Goal: Communication & Community: Answer question/provide support

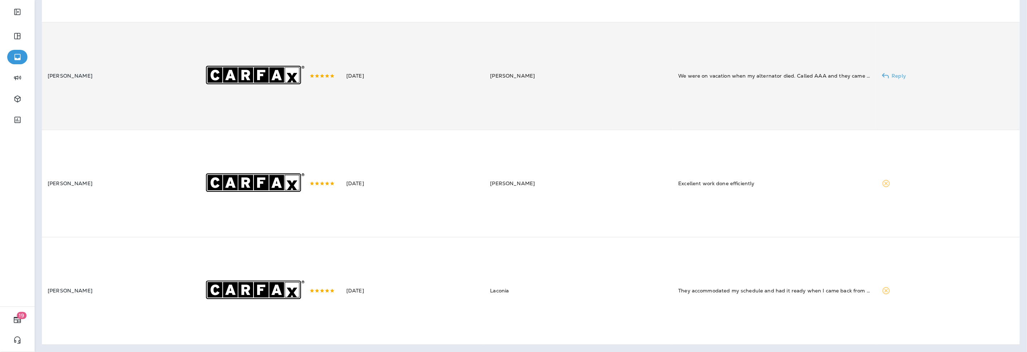
scroll to position [1768, 0]
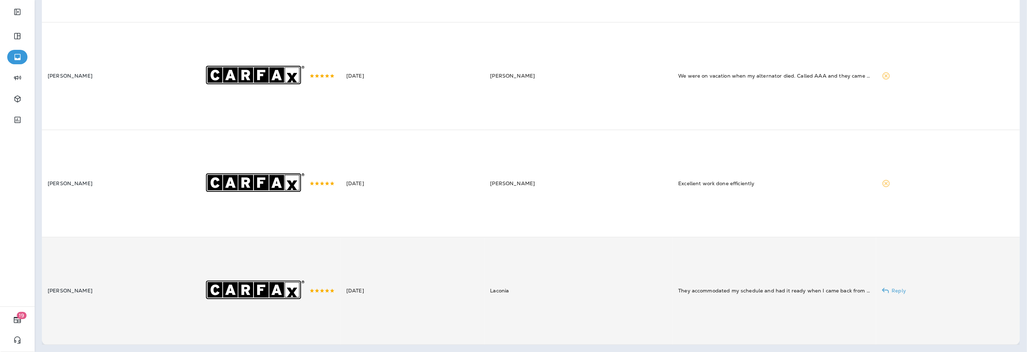
click at [385, 288] on td "[DATE]" at bounding box center [412, 291] width 144 height 108
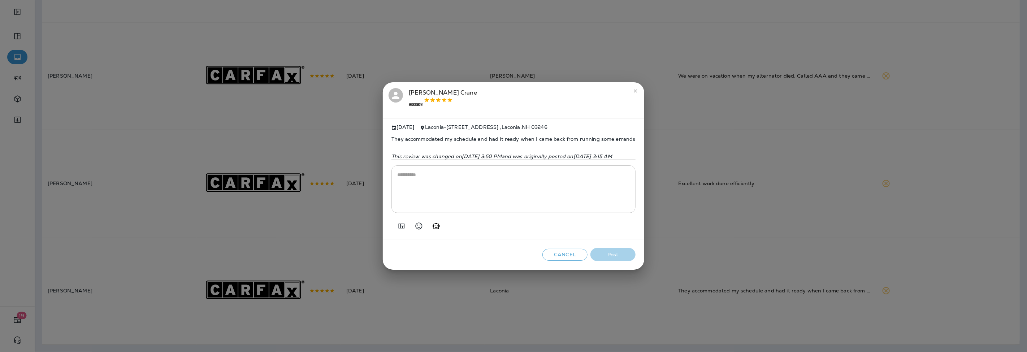
click at [397, 230] on icon "Add in a premade template" at bounding box center [401, 226] width 9 height 9
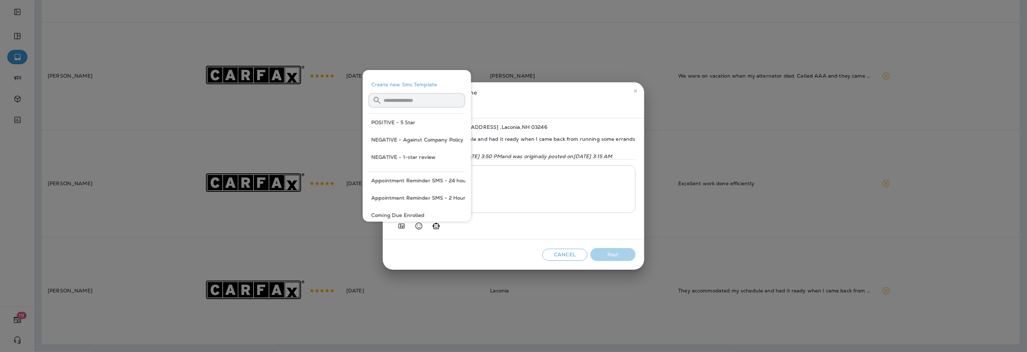
click at [405, 122] on button "POSITIVE - 5 Star" at bounding box center [416, 122] width 97 height 17
type textarea "**********"
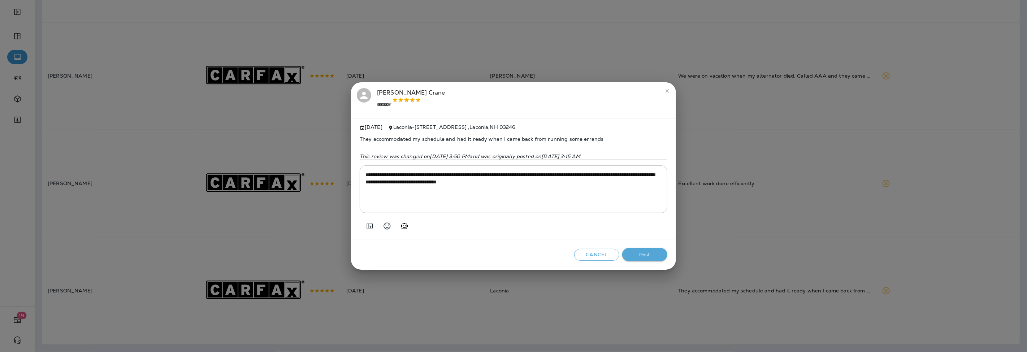
click at [653, 251] on button "Post" at bounding box center [644, 254] width 45 height 13
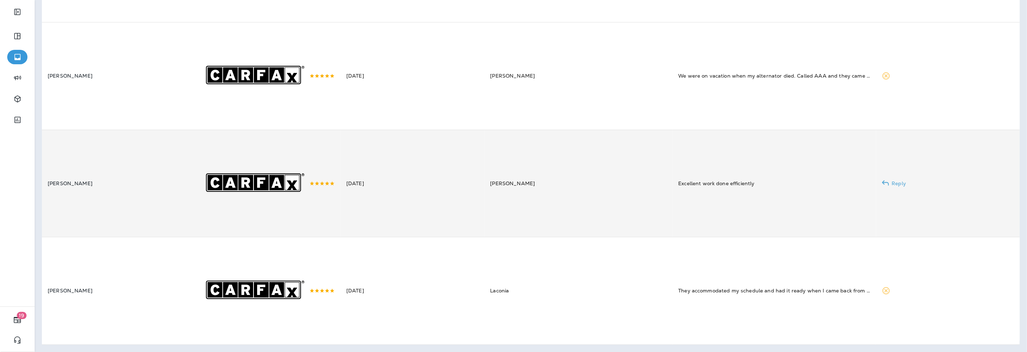
click at [372, 191] on td "[DATE]" at bounding box center [412, 184] width 144 height 108
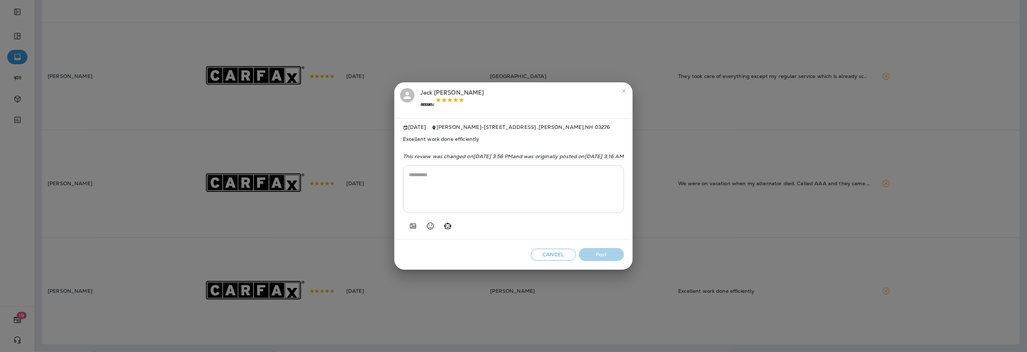
scroll to position [1657, 0]
click at [410, 228] on icon "Add in a premade template" at bounding box center [413, 225] width 6 height 5
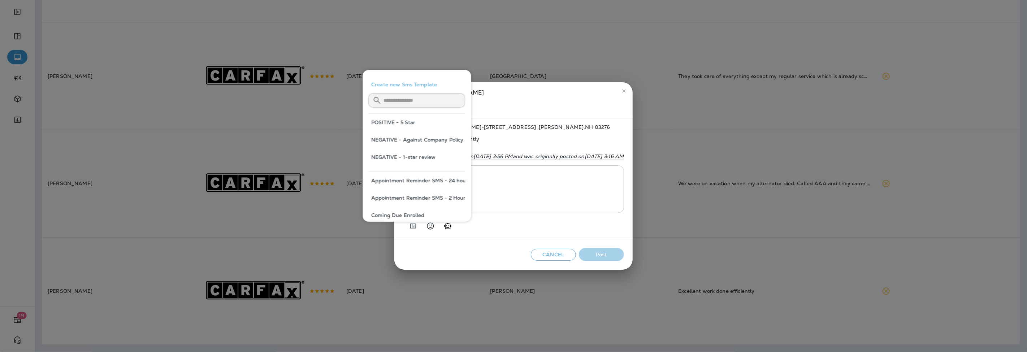
click at [387, 123] on button "POSITIVE - 5 Star" at bounding box center [416, 122] width 97 height 17
type textarea "**********"
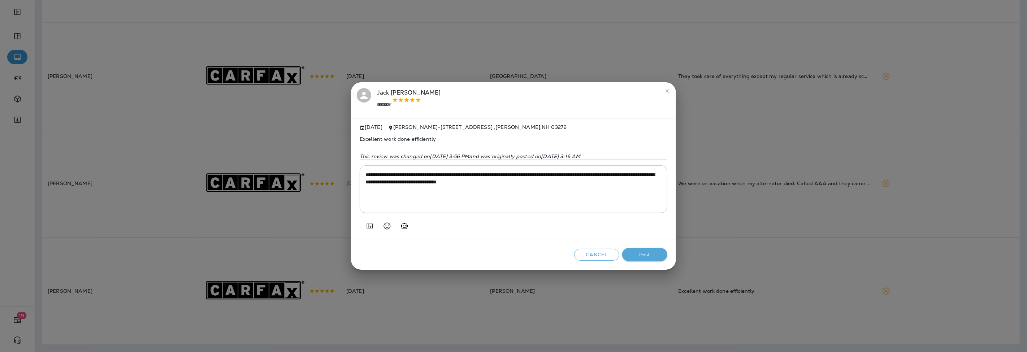
click at [651, 255] on button "Post" at bounding box center [644, 254] width 45 height 13
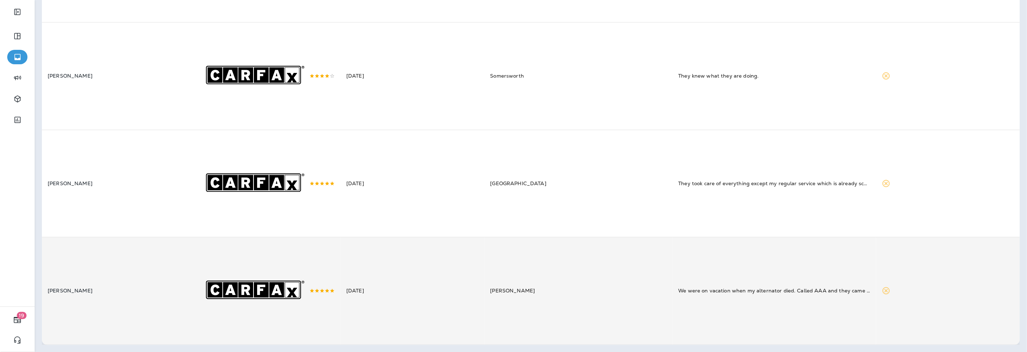
scroll to position [1545, 0]
click at [351, 272] on td "[DATE]" at bounding box center [412, 291] width 144 height 108
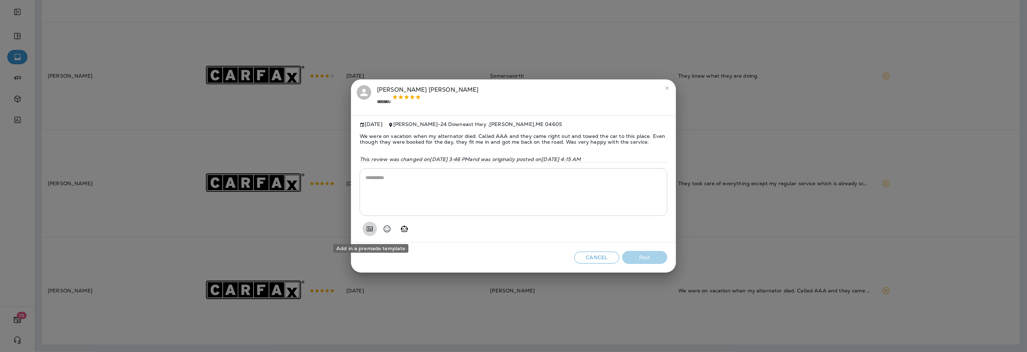
click at [369, 231] on icon "Add in a premade template" at bounding box center [369, 229] width 9 height 9
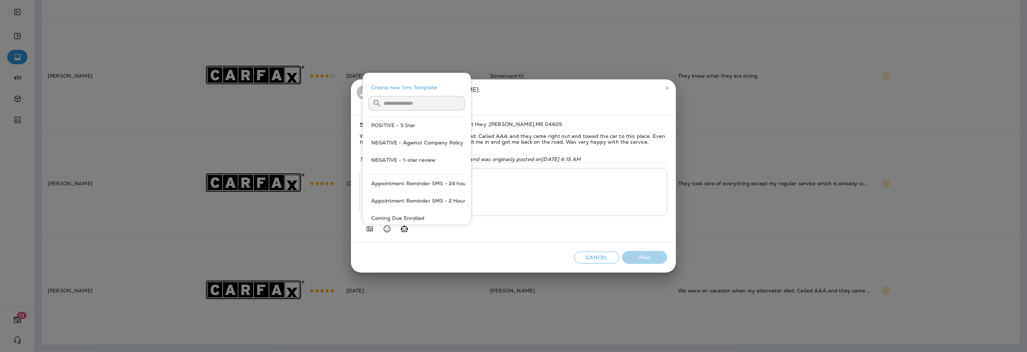
click at [395, 129] on button "POSITIVE - 5 Star" at bounding box center [416, 125] width 97 height 17
type textarea "**********"
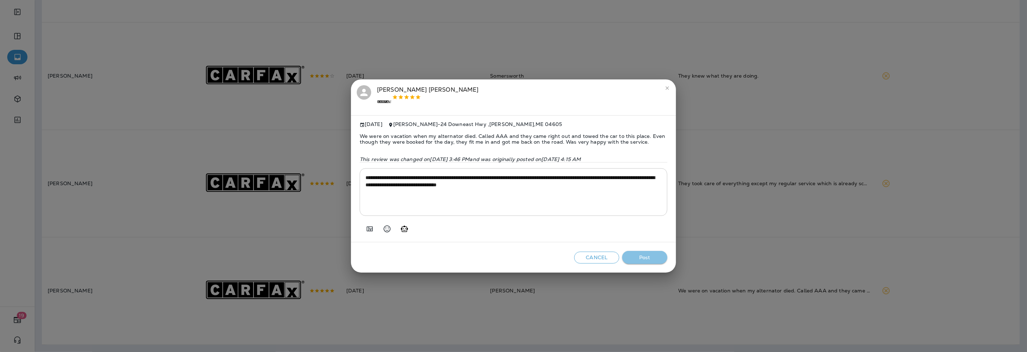
click at [662, 262] on button "Post" at bounding box center [644, 257] width 45 height 13
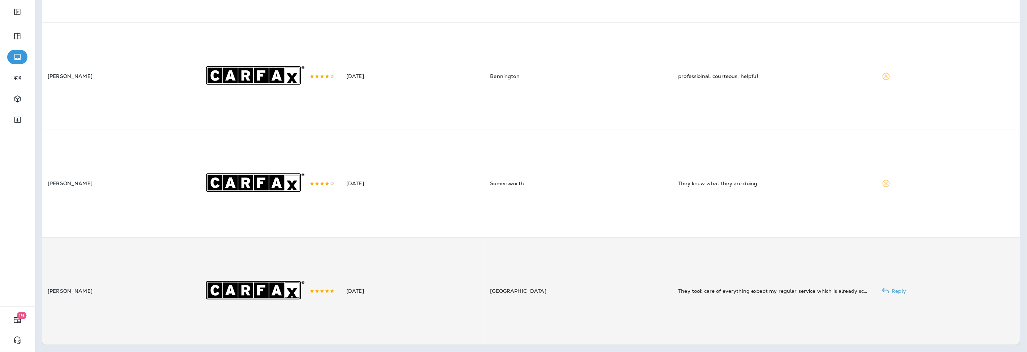
scroll to position [1433, 0]
click at [373, 300] on td "[DATE]" at bounding box center [412, 291] width 144 height 108
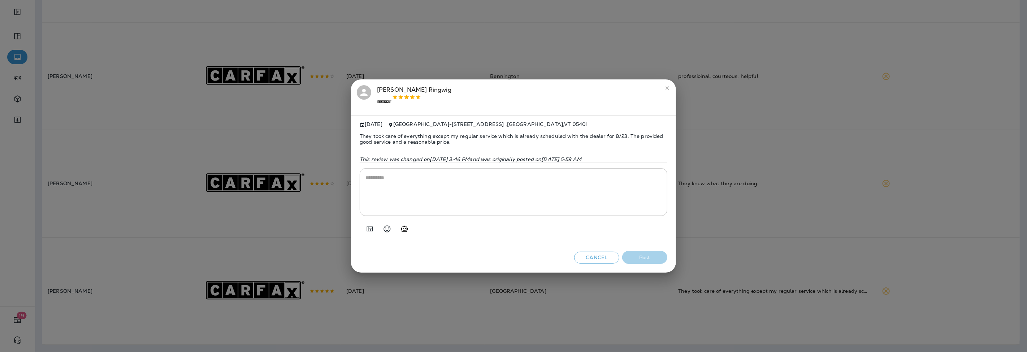
click at [370, 230] on icon "Add in a premade template" at bounding box center [369, 229] width 9 height 9
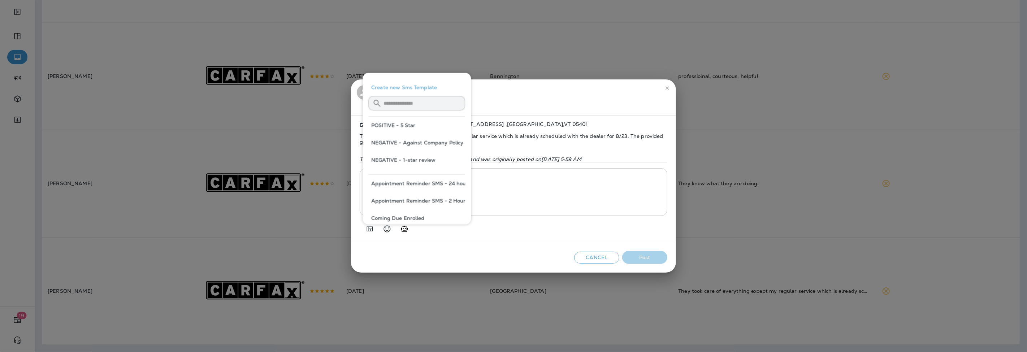
click at [411, 128] on button "POSITIVE - 5 Star" at bounding box center [416, 125] width 97 height 17
type textarea "**********"
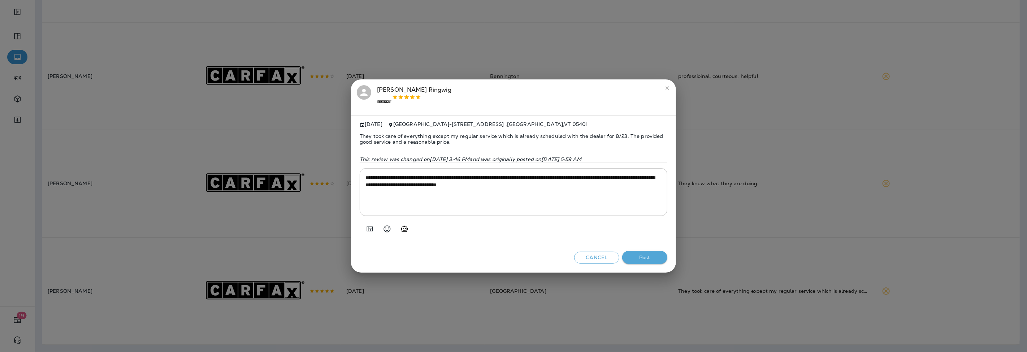
click at [641, 258] on button "Post" at bounding box center [644, 257] width 45 height 13
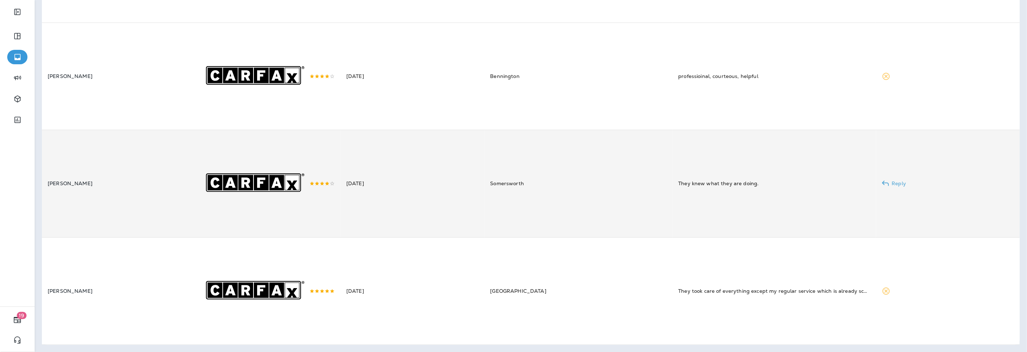
click at [432, 170] on td "[DATE]" at bounding box center [412, 184] width 144 height 108
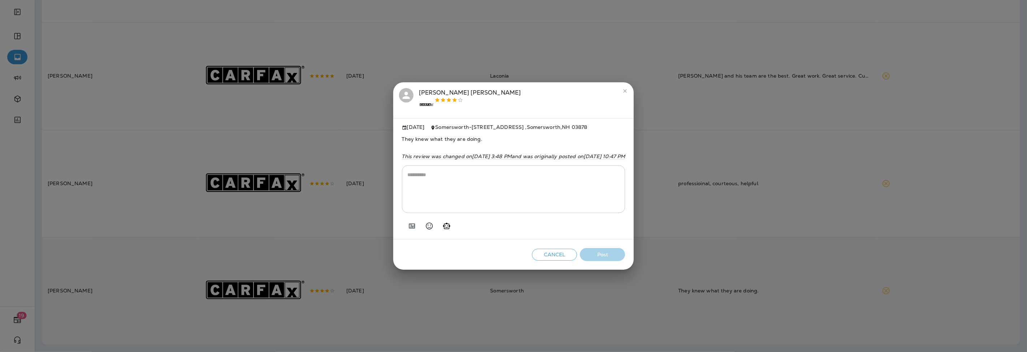
scroll to position [1320, 0]
click at [409, 228] on icon "Add in a premade template" at bounding box center [412, 225] width 6 height 5
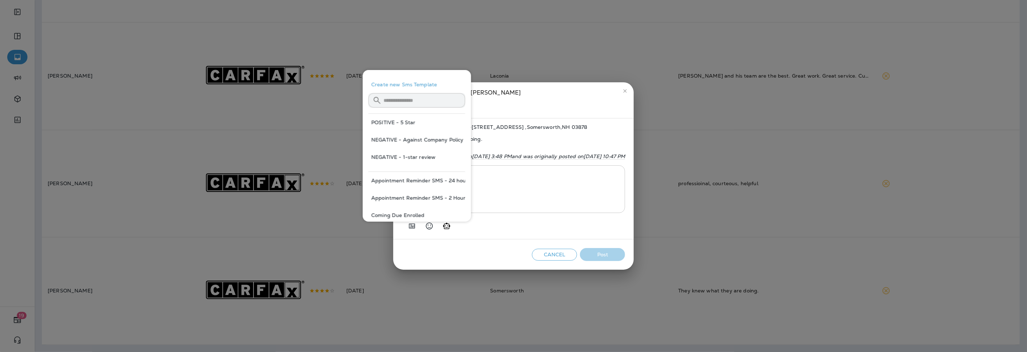
click at [386, 119] on button "POSITIVE - 5 Star" at bounding box center [416, 122] width 97 height 17
type textarea "**********"
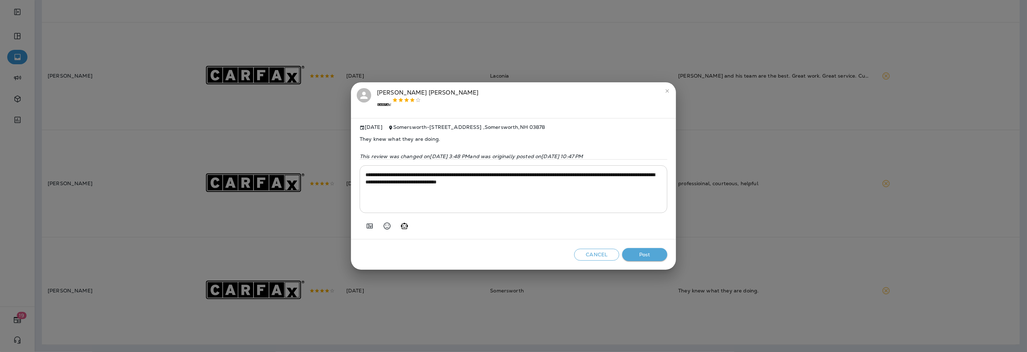
click at [652, 257] on button "Post" at bounding box center [644, 254] width 45 height 13
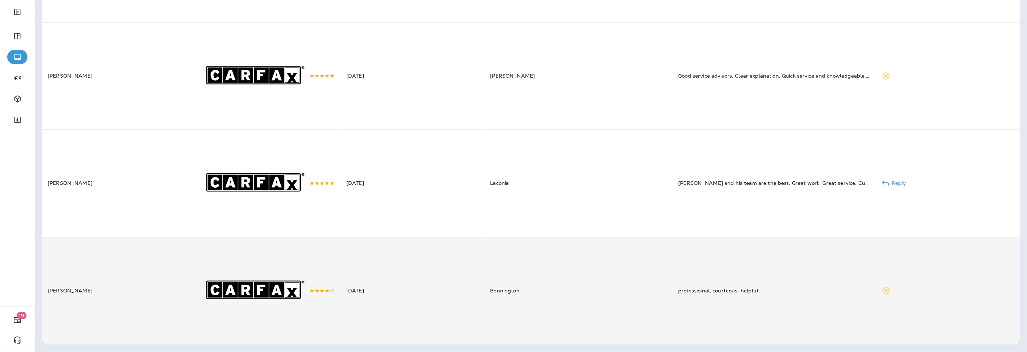
scroll to position [1208, 0]
click at [557, 279] on td "Bennington" at bounding box center [579, 291] width 188 height 108
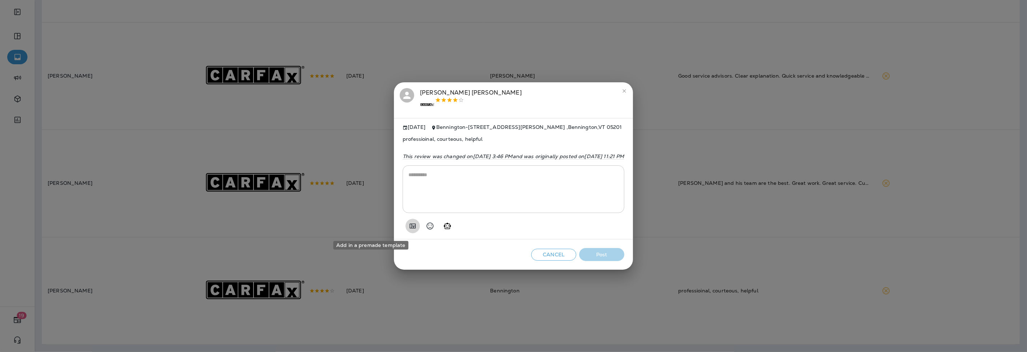
drag, startPoint x: 367, startPoint y: 228, endPoint x: 374, endPoint y: 226, distance: 6.9
click at [408, 228] on icon "Add in a premade template" at bounding box center [412, 226] width 9 height 9
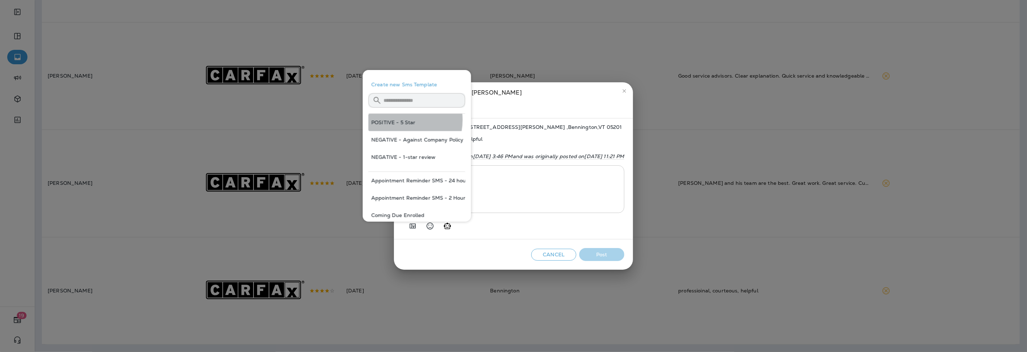
click at [398, 120] on button "POSITIVE - 5 Star" at bounding box center [416, 122] width 97 height 17
type textarea "**********"
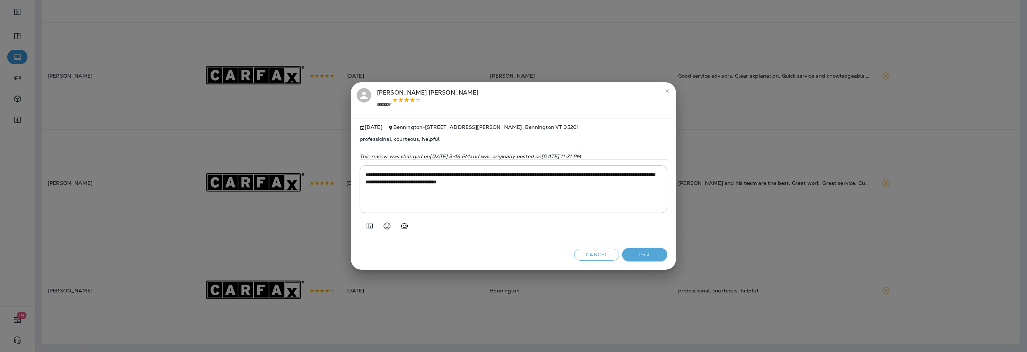
click at [650, 257] on button "Post" at bounding box center [644, 254] width 45 height 13
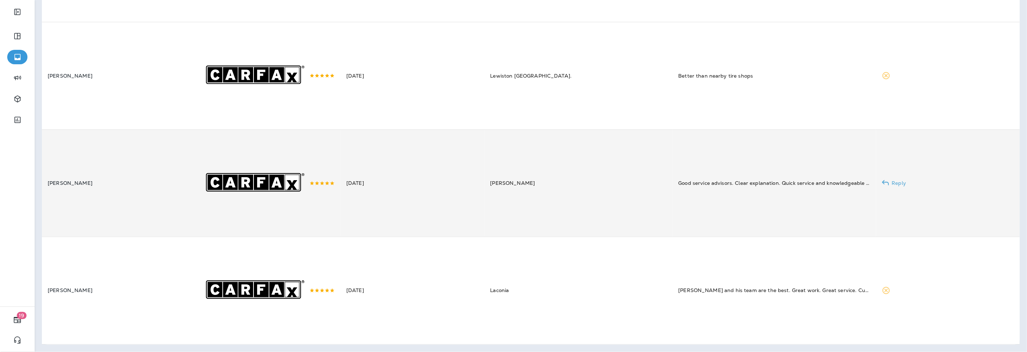
scroll to position [1097, 0]
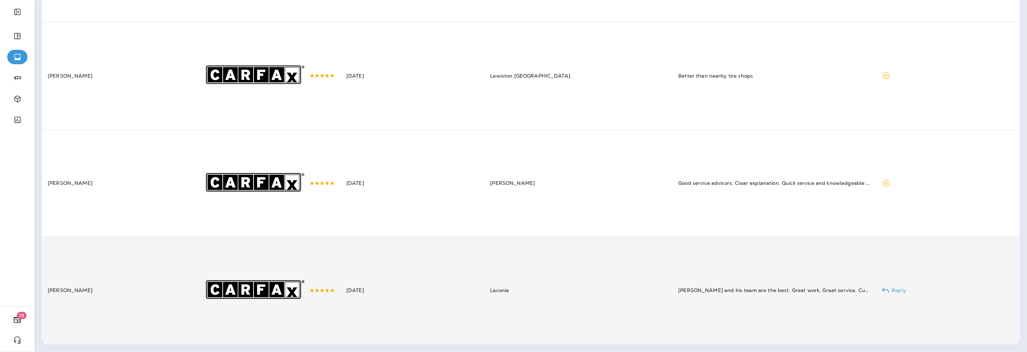
click at [441, 271] on td "[DATE]" at bounding box center [412, 291] width 144 height 108
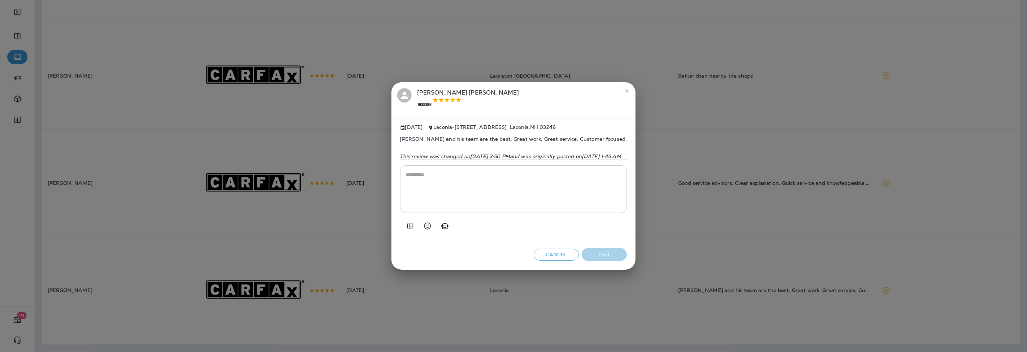
click at [400, 226] on div at bounding box center [408, 226] width 17 height 14
click at [407, 228] on icon "Add in a premade template" at bounding box center [410, 225] width 6 height 5
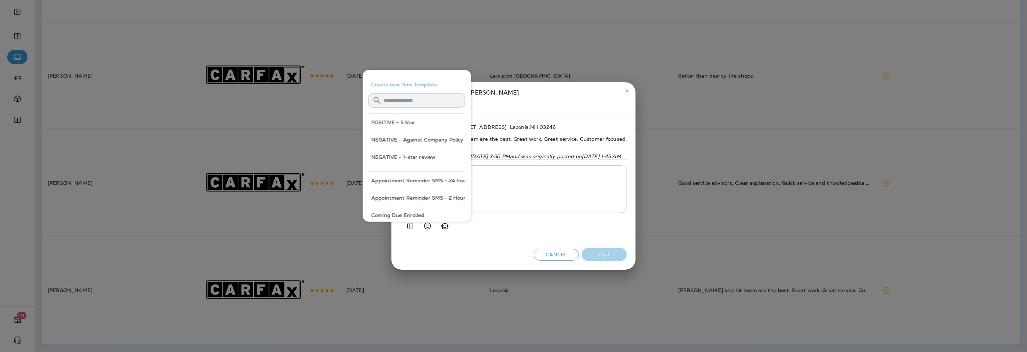
click at [383, 124] on button "POSITIVE - 5 Star" at bounding box center [416, 122] width 97 height 17
type textarea "**********"
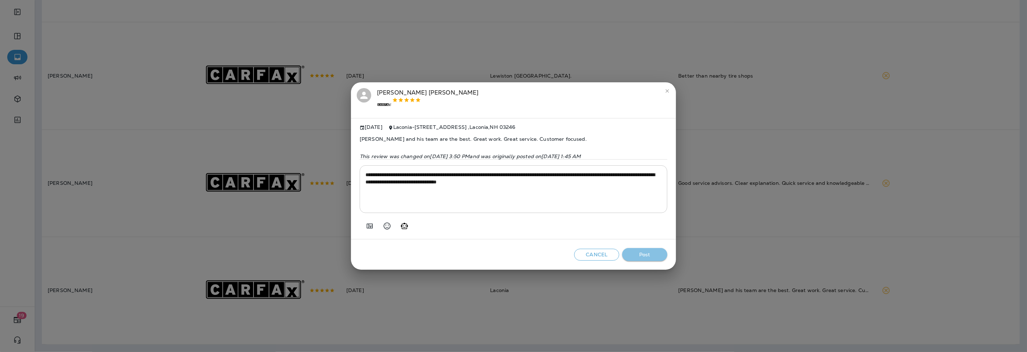
click at [652, 255] on button "Post" at bounding box center [644, 254] width 45 height 13
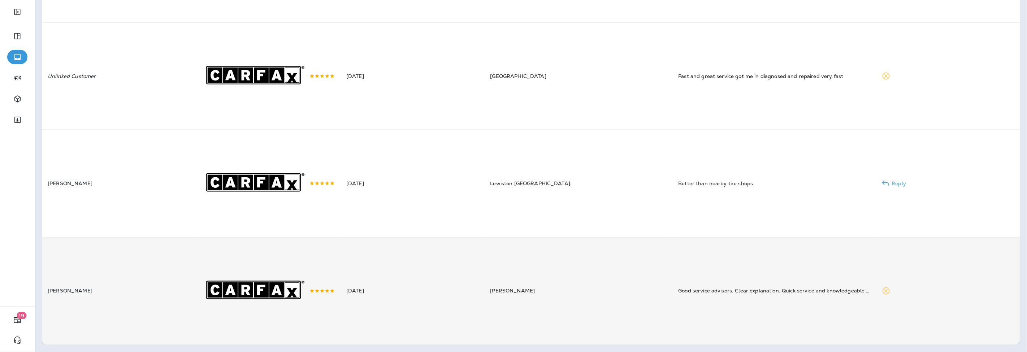
scroll to position [985, 0]
click at [431, 274] on td "[DATE]" at bounding box center [412, 291] width 144 height 108
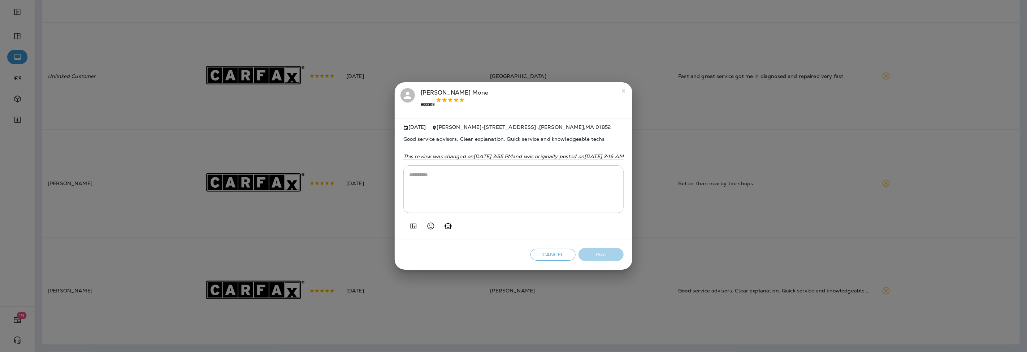
click at [406, 222] on button "Add in a premade template" at bounding box center [413, 226] width 14 height 14
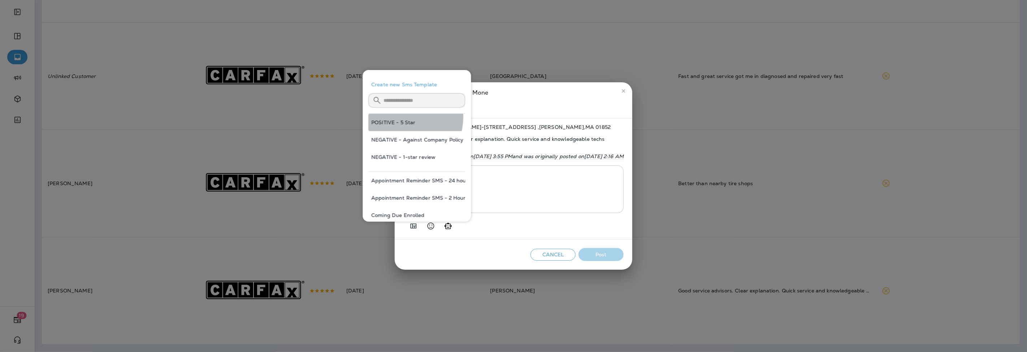
click at [397, 117] on button "POSITIVE - 5 Star" at bounding box center [416, 122] width 97 height 17
type textarea "**********"
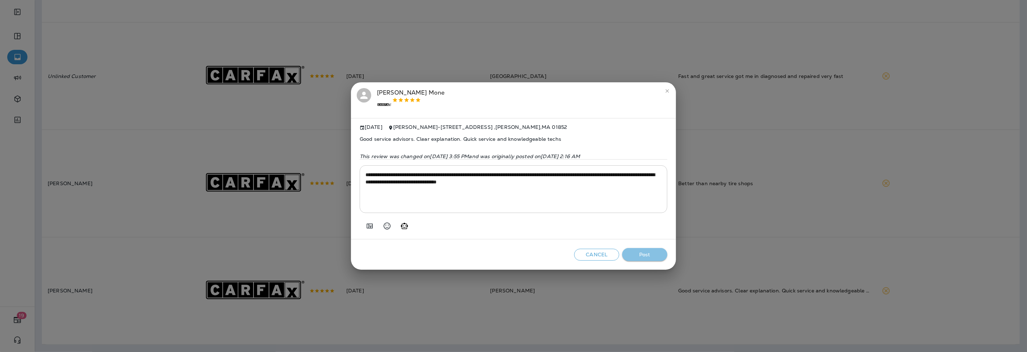
click at [656, 259] on button "Post" at bounding box center [644, 254] width 45 height 13
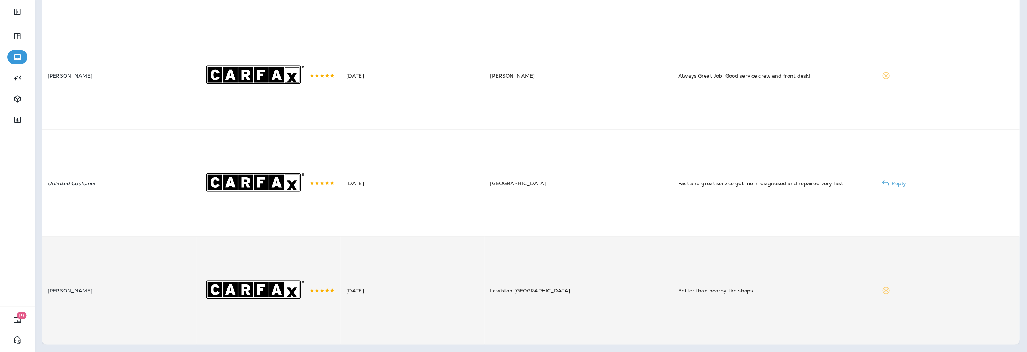
scroll to position [872, 0]
click at [472, 270] on td "[DATE]" at bounding box center [412, 291] width 144 height 108
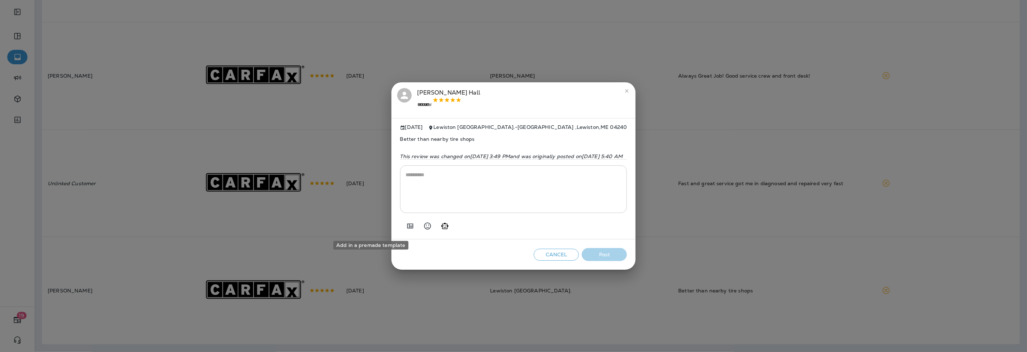
click at [406, 230] on icon "Add in a premade template" at bounding box center [410, 226] width 9 height 9
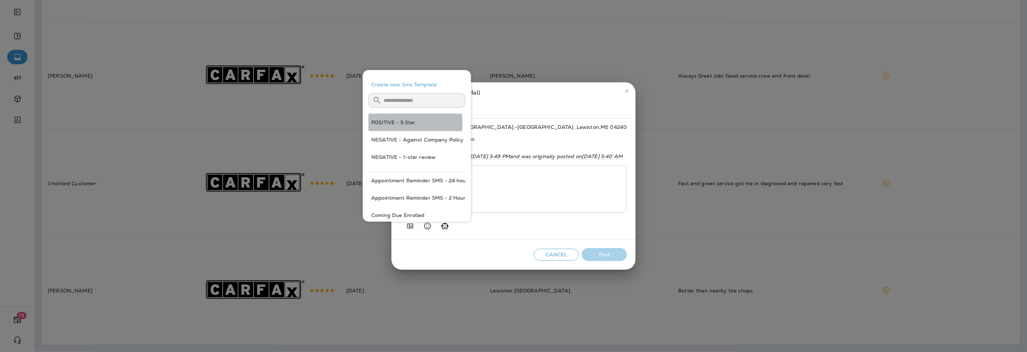
click at [401, 124] on button "POSITIVE - 5 Star" at bounding box center [416, 122] width 97 height 17
type textarea "**********"
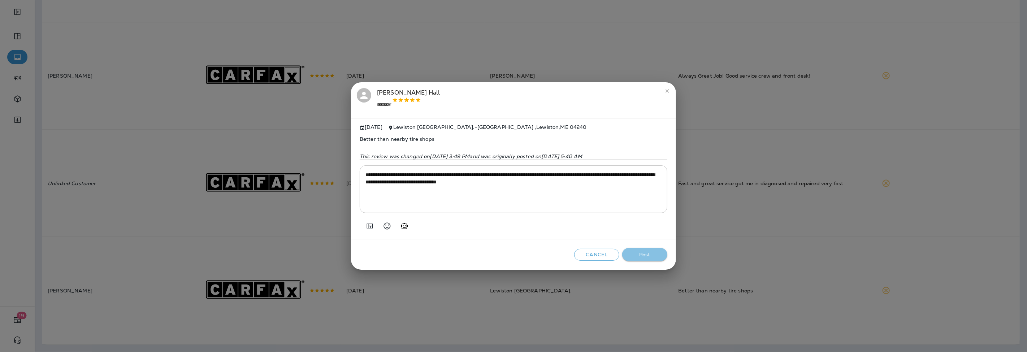
click at [643, 259] on button "Post" at bounding box center [644, 254] width 45 height 13
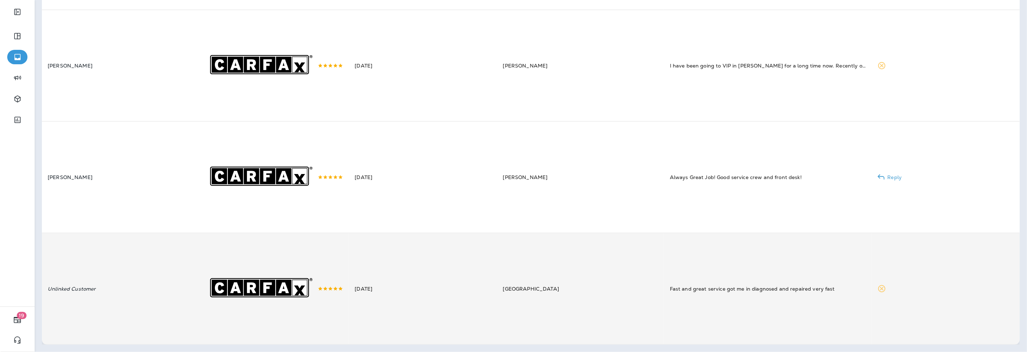
scroll to position [777, 0]
click at [422, 285] on td "[DATE]" at bounding box center [423, 289] width 148 height 112
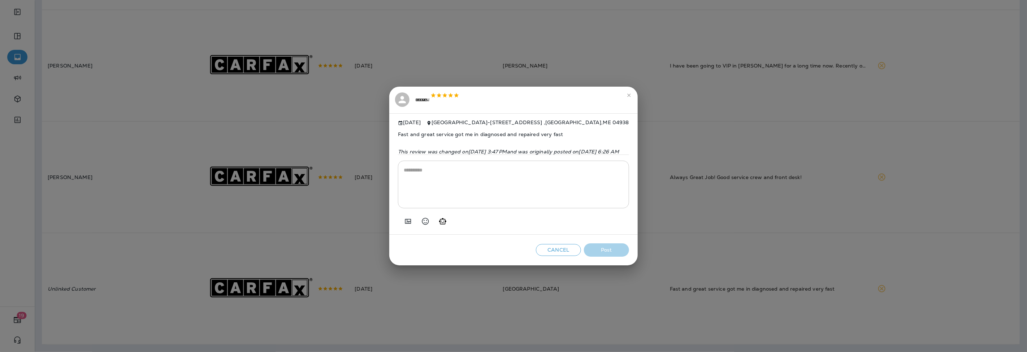
click at [404, 226] on icon "Add in a premade template" at bounding box center [408, 221] width 9 height 9
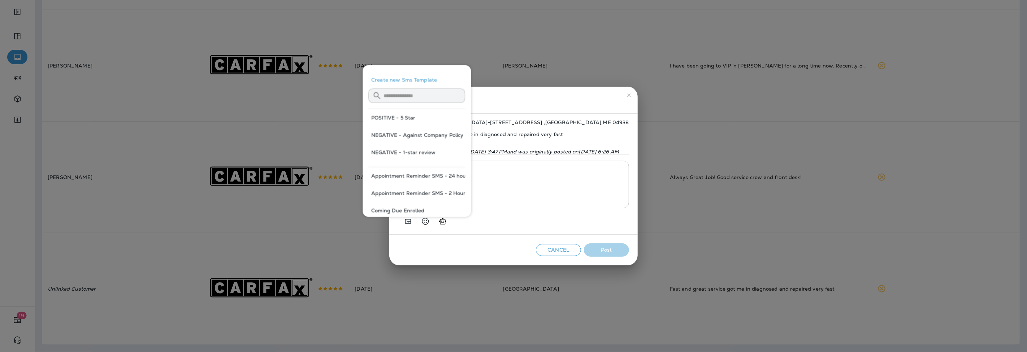
click at [394, 118] on button "POSITIVE - 5 Star" at bounding box center [416, 117] width 97 height 17
type textarea "**********"
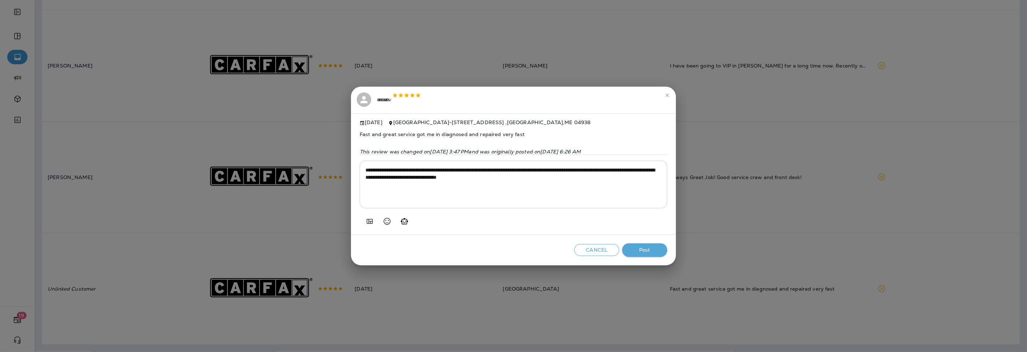
click at [655, 251] on button "Post" at bounding box center [644, 249] width 45 height 13
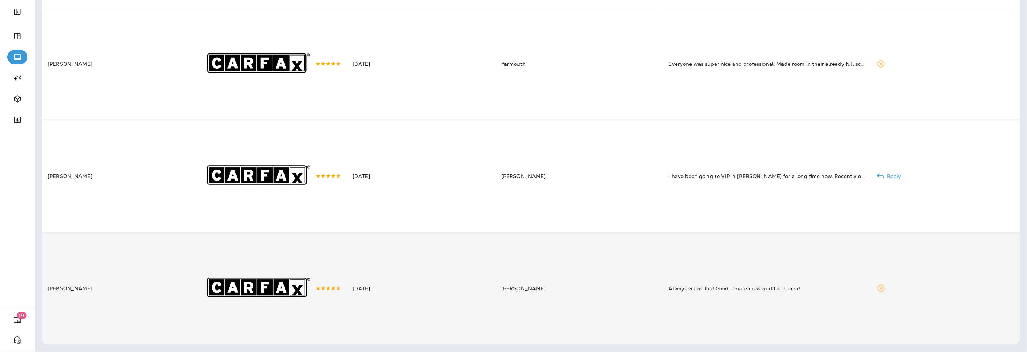
scroll to position [663, 0]
click at [433, 285] on td "[DATE]" at bounding box center [421, 289] width 149 height 112
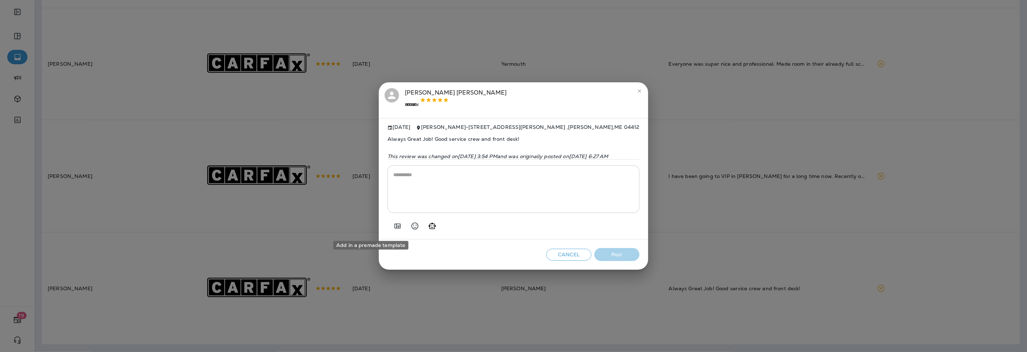
click at [395, 228] on icon "Add in a premade template" at bounding box center [398, 225] width 6 height 5
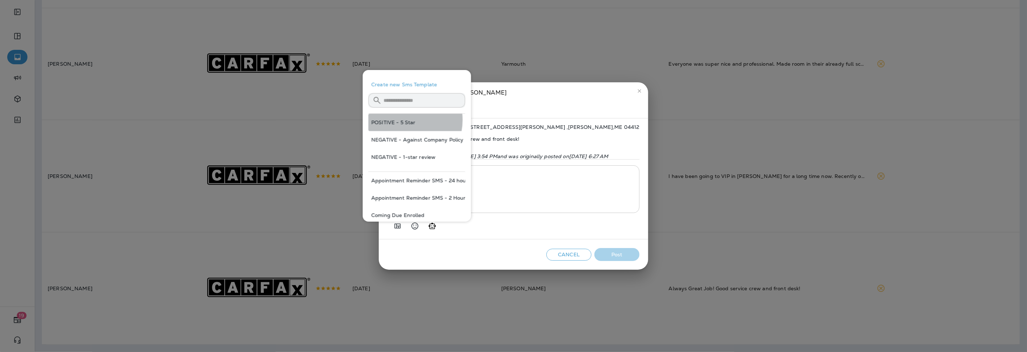
click at [400, 120] on button "POSITIVE - 5 Star" at bounding box center [416, 122] width 97 height 17
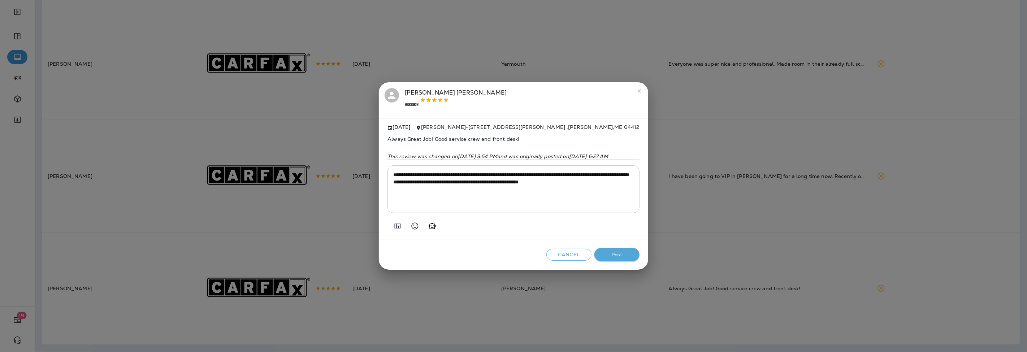
type textarea "**********"
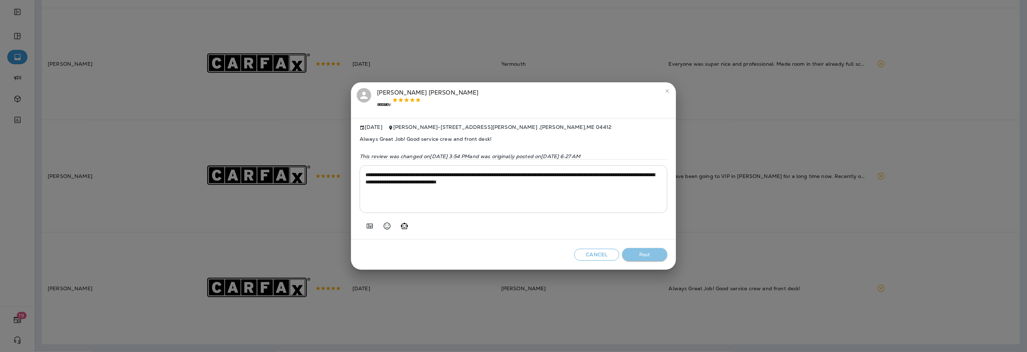
click at [638, 256] on button "Post" at bounding box center [644, 254] width 45 height 13
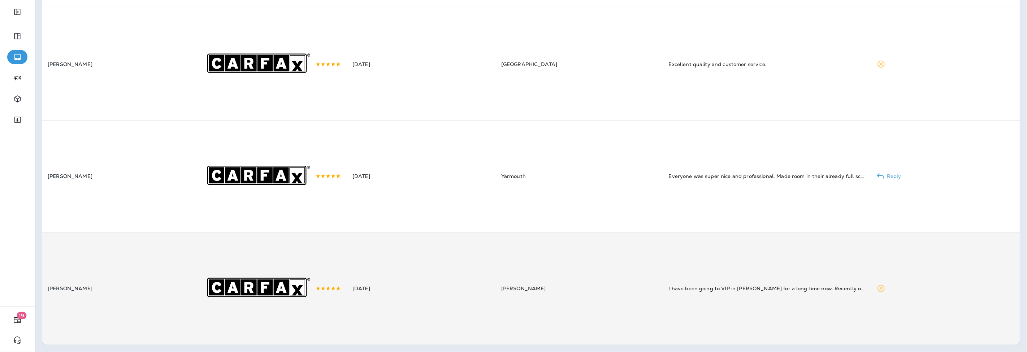
scroll to position [549, 0]
click at [421, 280] on td "[DATE]" at bounding box center [421, 289] width 149 height 112
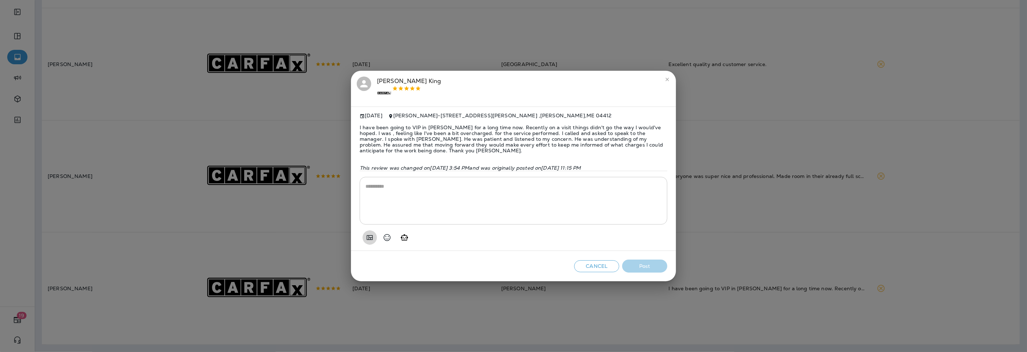
click at [369, 240] on icon "Add in a premade template" at bounding box center [370, 237] width 6 height 5
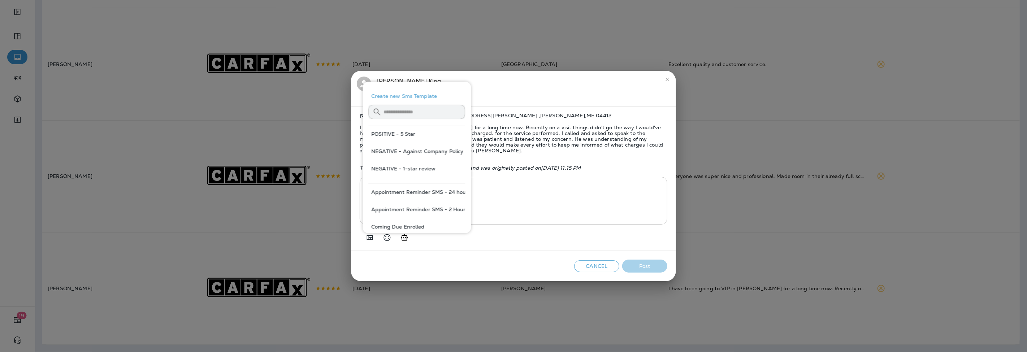
click at [414, 134] on button "POSITIVE - 5 Star" at bounding box center [416, 133] width 97 height 17
type textarea "**********"
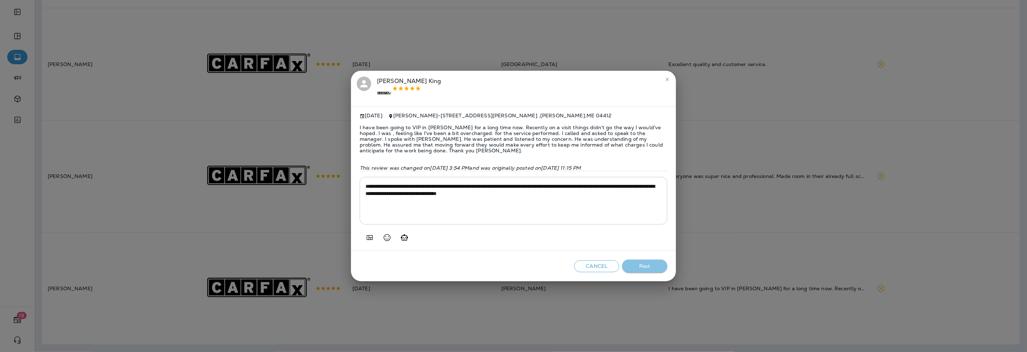
click at [653, 271] on button "Post" at bounding box center [644, 266] width 45 height 13
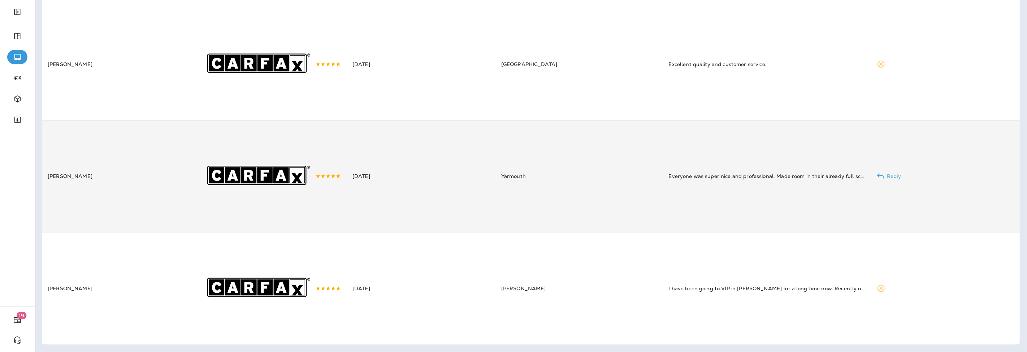
click at [434, 184] on td "[DATE]" at bounding box center [421, 176] width 149 height 112
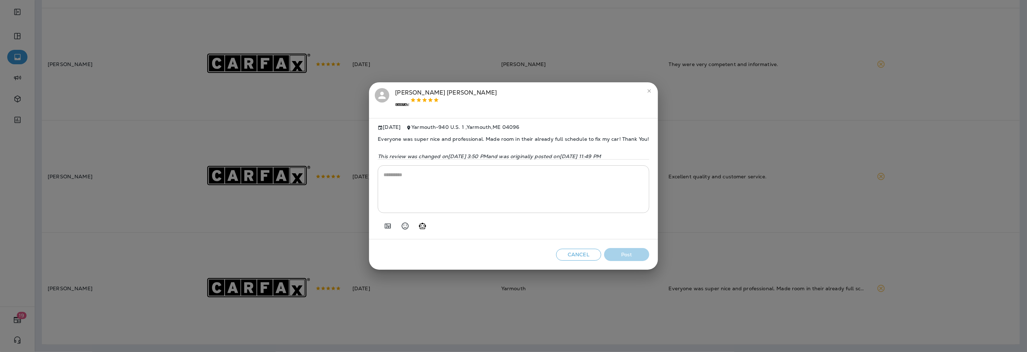
scroll to position [435, 0]
click at [383, 228] on icon "Add in a premade template" at bounding box center [387, 226] width 9 height 9
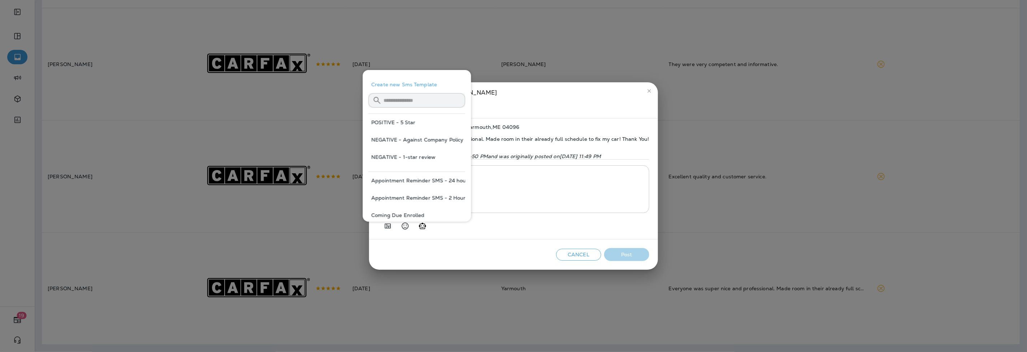
click at [402, 122] on button "POSITIVE - 5 Star" at bounding box center [416, 122] width 97 height 17
type textarea "**********"
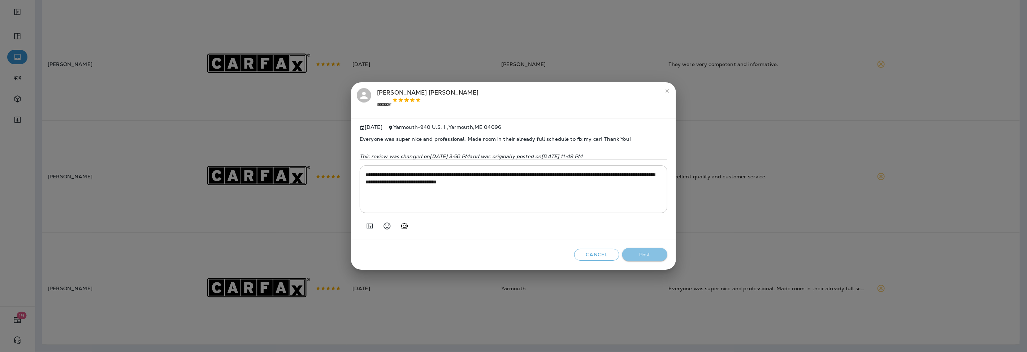
click at [647, 252] on button "Post" at bounding box center [644, 254] width 45 height 13
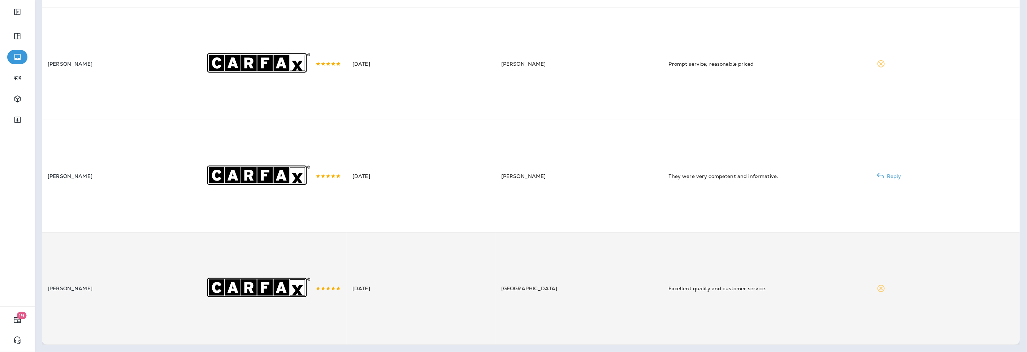
scroll to position [327, 0]
click at [445, 282] on td "[DATE]" at bounding box center [421, 288] width 149 height 112
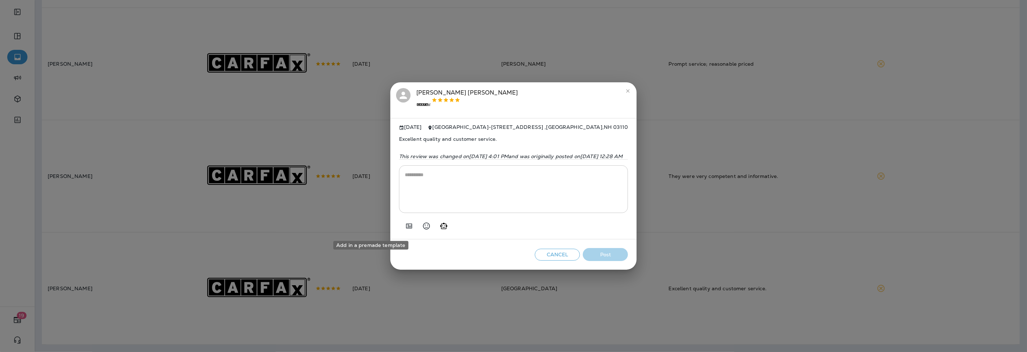
click at [405, 227] on icon "Add in a premade template" at bounding box center [409, 226] width 9 height 9
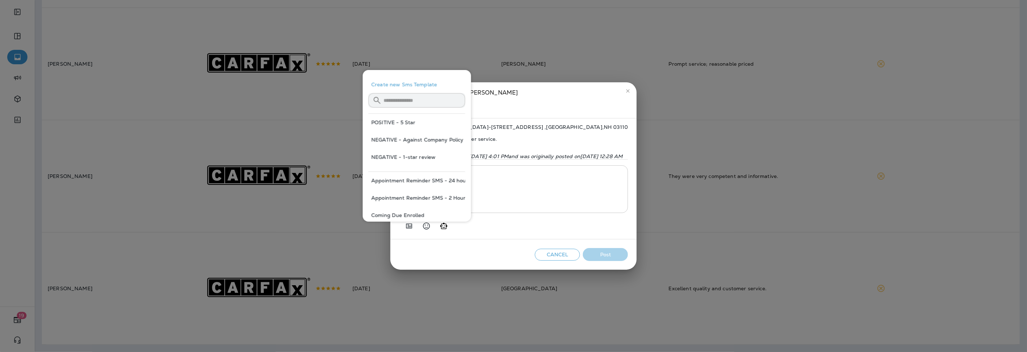
click at [400, 122] on button "POSITIVE - 5 Star" at bounding box center [416, 122] width 97 height 17
type textarea "**********"
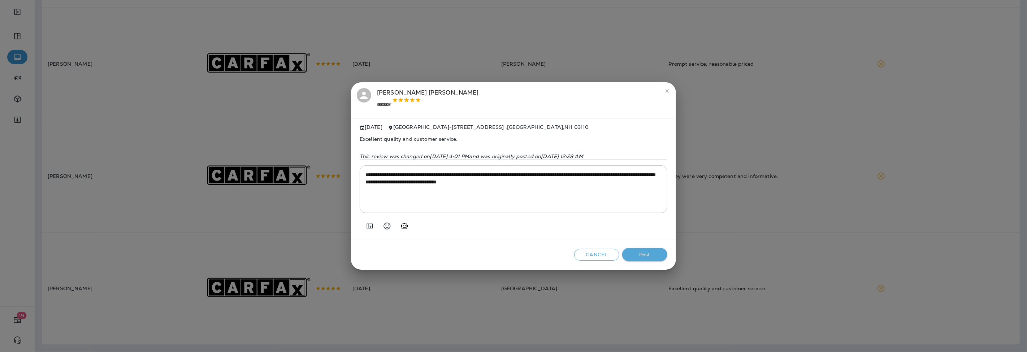
click at [647, 255] on button "Post" at bounding box center [644, 254] width 45 height 13
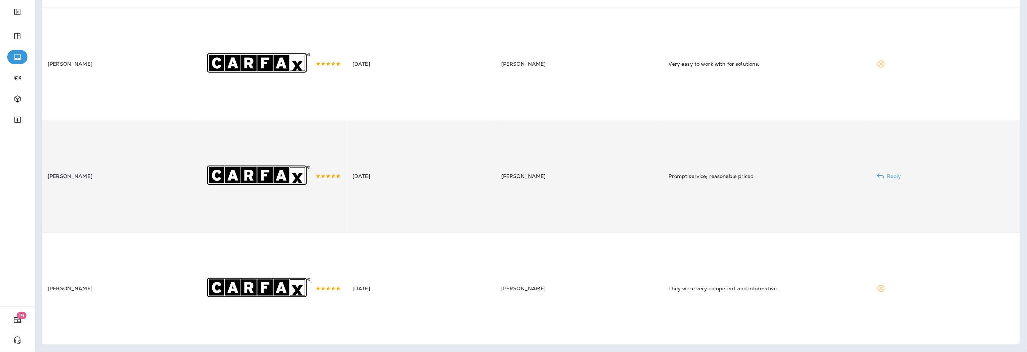
scroll to position [212, 0]
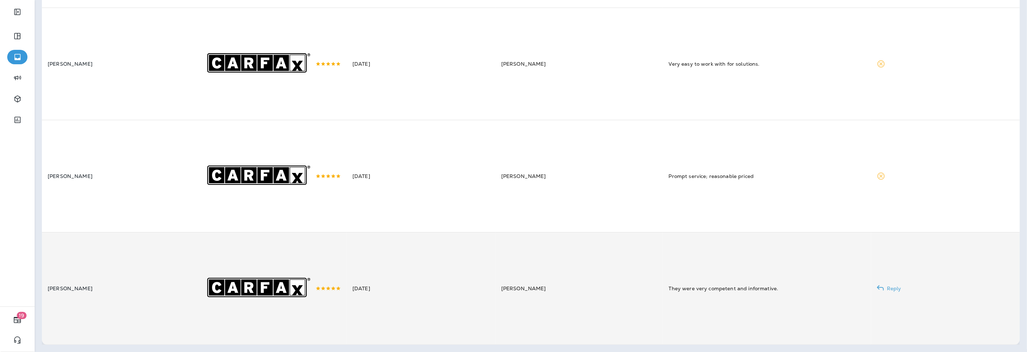
click at [433, 297] on td "[DATE]" at bounding box center [421, 288] width 149 height 112
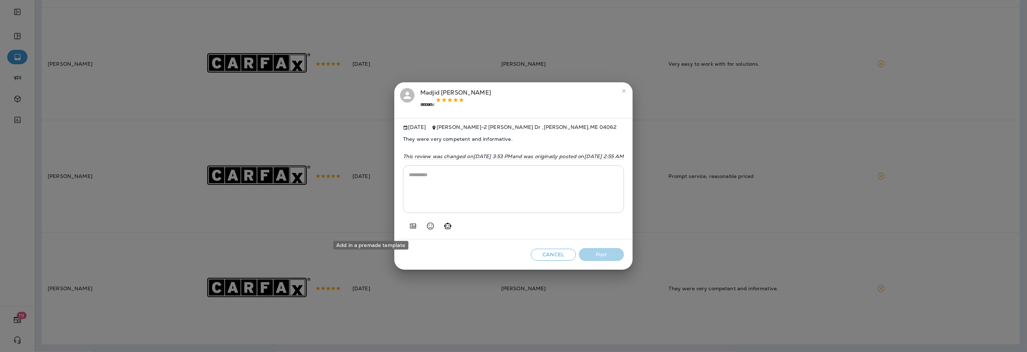
click at [409, 228] on icon "Add in a premade template" at bounding box center [413, 226] width 9 height 9
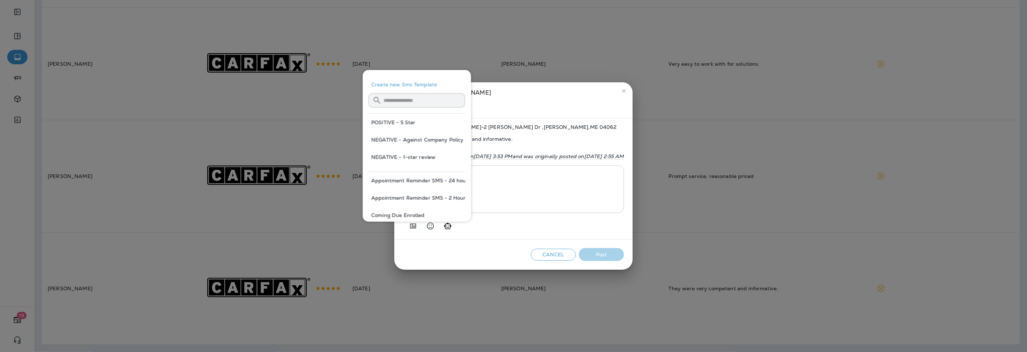
click at [394, 123] on button "POSITIVE - 5 Star" at bounding box center [416, 122] width 97 height 17
type textarea "**********"
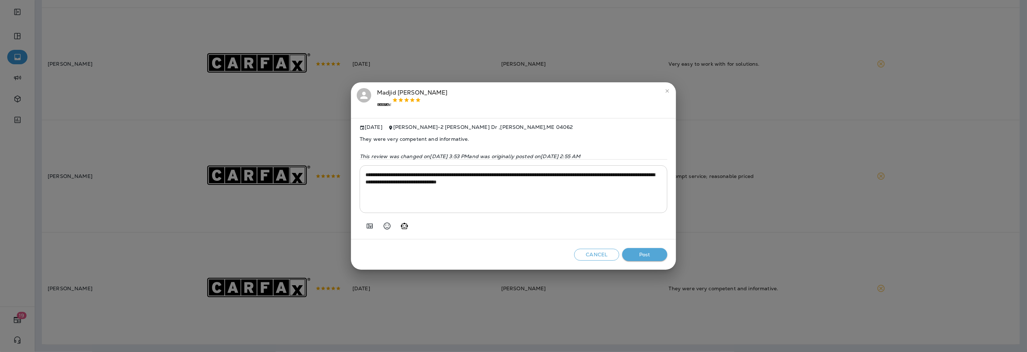
click at [654, 257] on button "Post" at bounding box center [644, 254] width 45 height 13
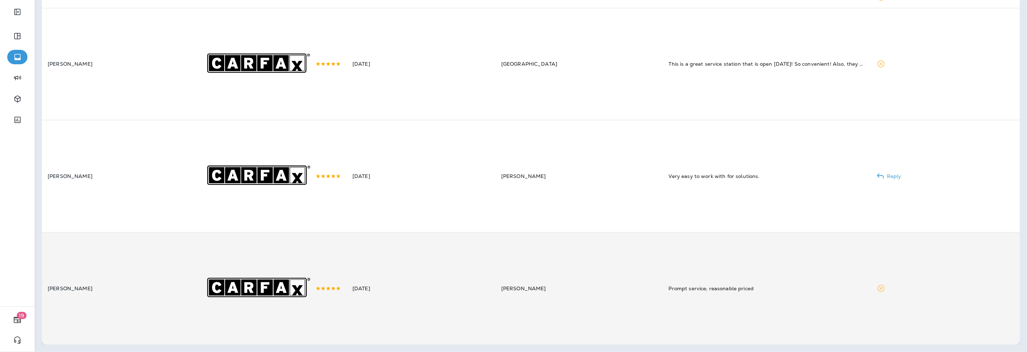
scroll to position [97, 0]
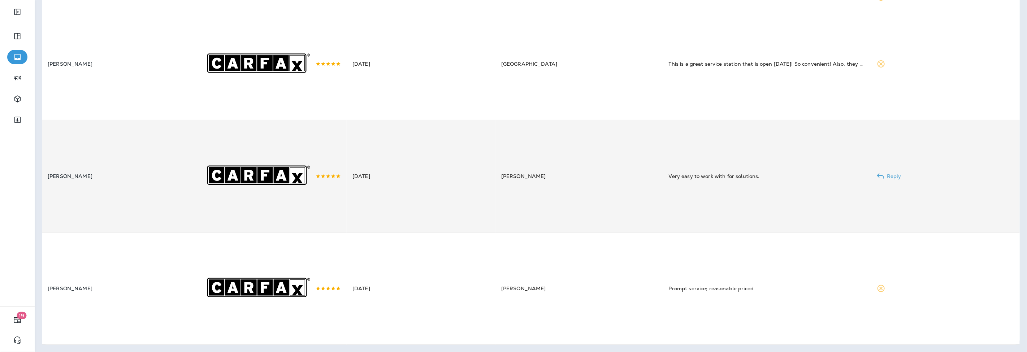
click at [384, 212] on td "[DATE]" at bounding box center [421, 176] width 149 height 112
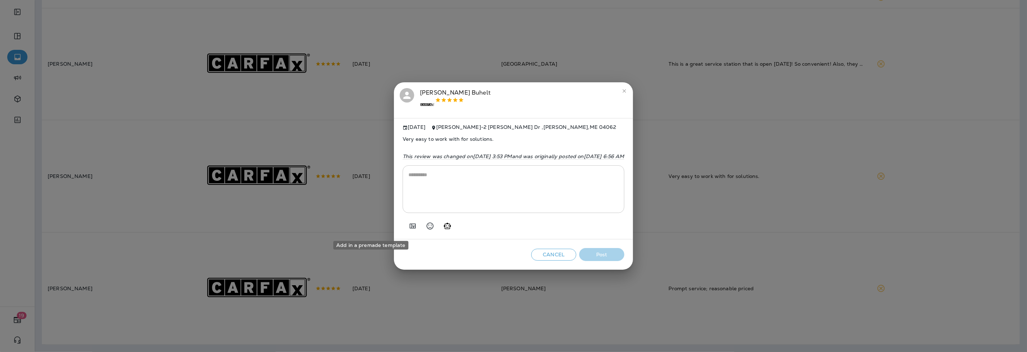
click at [408, 230] on icon "Add in a premade template" at bounding box center [412, 226] width 9 height 9
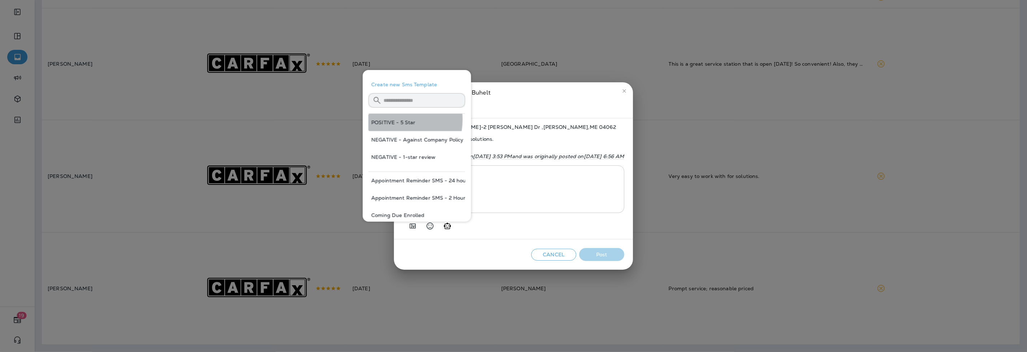
click at [391, 120] on button "POSITIVE - 5 Star" at bounding box center [416, 122] width 97 height 17
type textarea "**********"
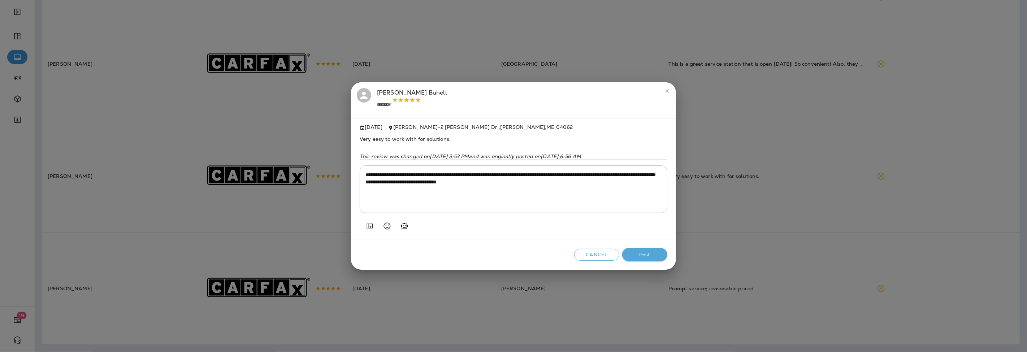
click at [638, 253] on button "Post" at bounding box center [644, 254] width 45 height 13
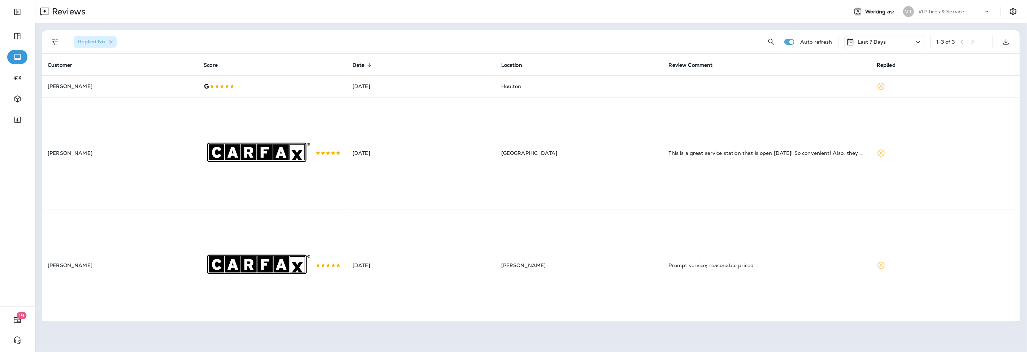
scroll to position [0, 0]
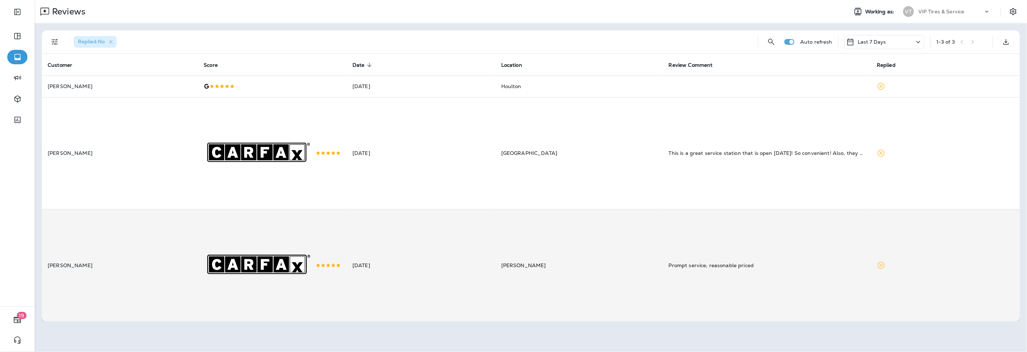
click at [367, 271] on td "[DATE]" at bounding box center [421, 265] width 149 height 112
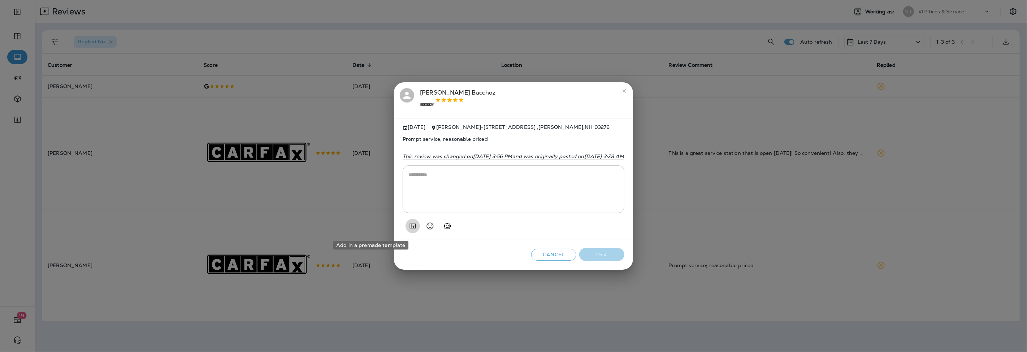
click at [408, 230] on icon "Add in a premade template" at bounding box center [412, 226] width 9 height 9
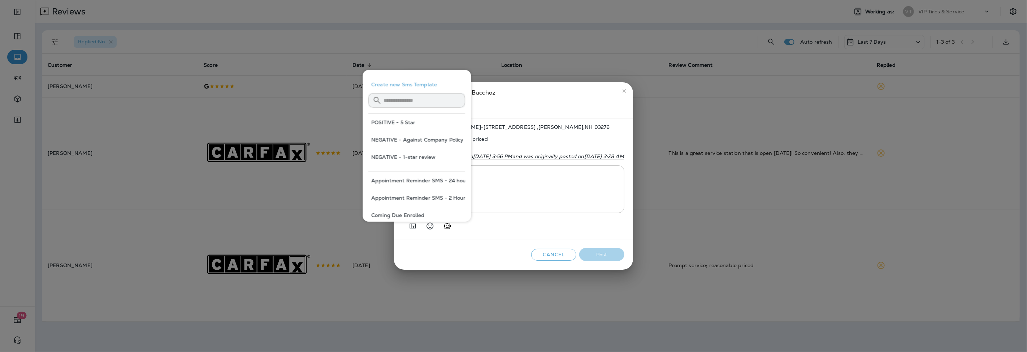
click at [381, 122] on button "POSITIVE - 5 Star" at bounding box center [416, 122] width 97 height 17
type textarea "**********"
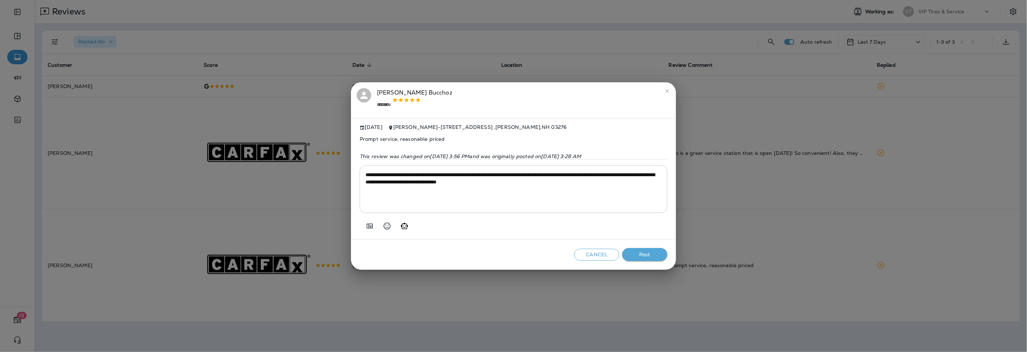
click at [650, 265] on div "Cancel Post" at bounding box center [513, 254] width 325 height 31
click at [644, 252] on button "Post" at bounding box center [644, 254] width 45 height 13
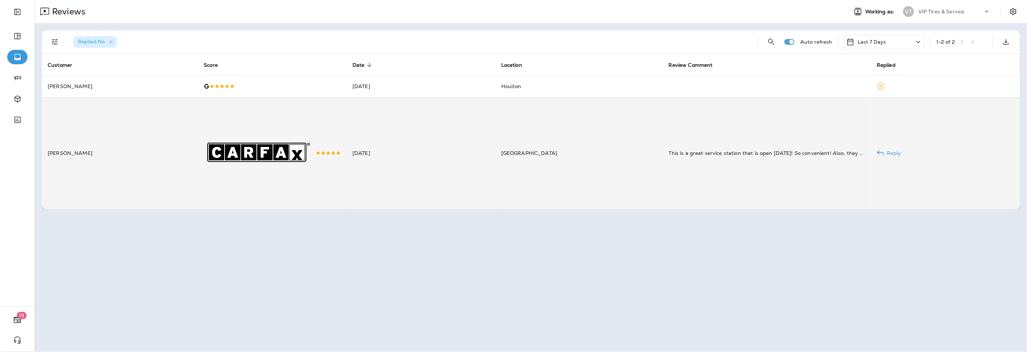
click at [541, 159] on td "[GEOGRAPHIC_DATA]" at bounding box center [579, 153] width 168 height 112
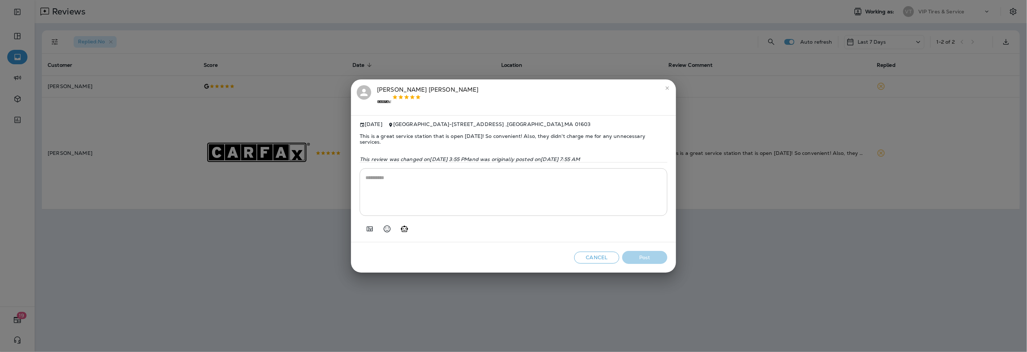
click at [372, 233] on icon "Add in a premade template" at bounding box center [369, 229] width 9 height 9
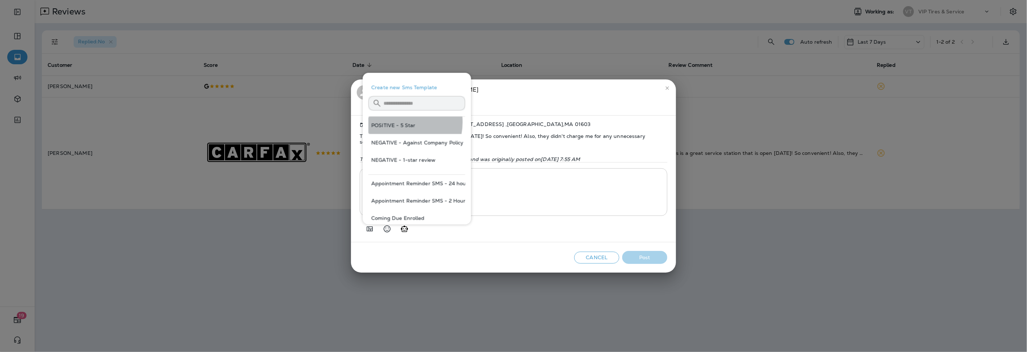
click at [395, 122] on button "POSITIVE - 5 Star" at bounding box center [416, 125] width 97 height 17
type textarea "**********"
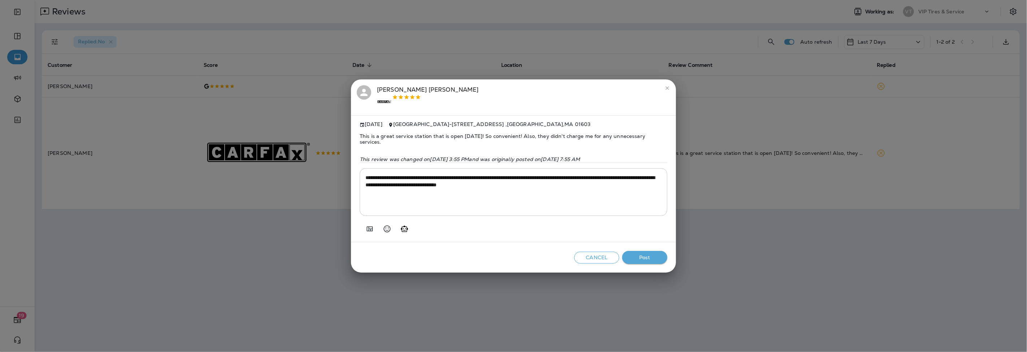
click at [653, 258] on button "Post" at bounding box center [644, 257] width 45 height 13
